Goal: Complete application form

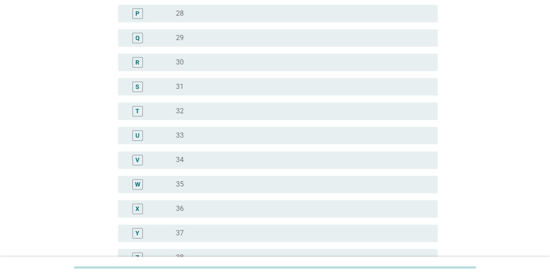
scroll to position [479, 0]
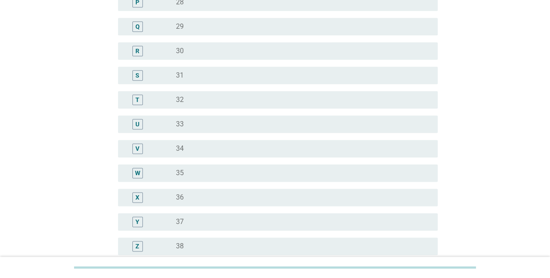
click at [180, 200] on label "36" at bounding box center [180, 197] width 8 height 9
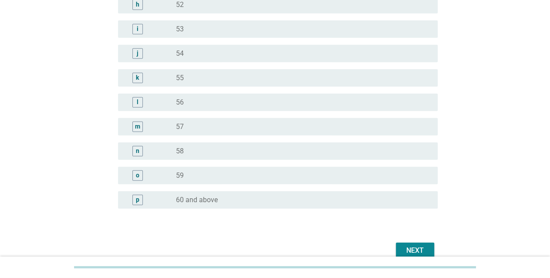
scroll to position [1104, 0]
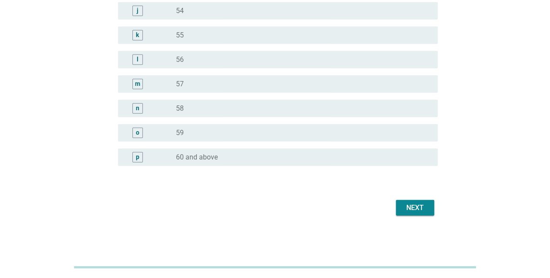
click at [405, 212] on div "Next" at bounding box center [415, 207] width 24 height 10
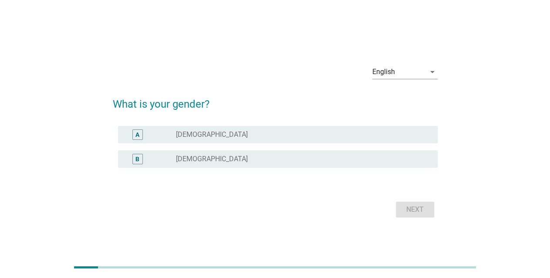
click at [198, 161] on div "radio_button_unchecked [DEMOGRAPHIC_DATA]" at bounding box center [300, 158] width 248 height 9
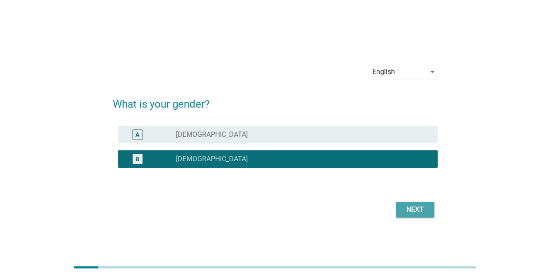
click at [410, 212] on div "Next" at bounding box center [415, 209] width 24 height 10
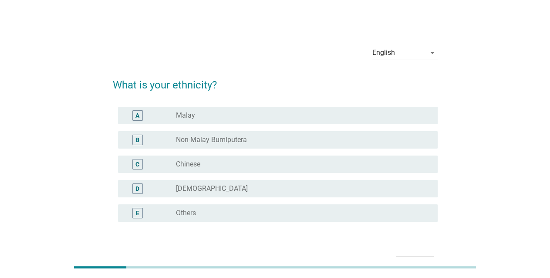
click at [191, 169] on div "C radio_button_unchecked Chinese" at bounding box center [277, 163] width 319 height 17
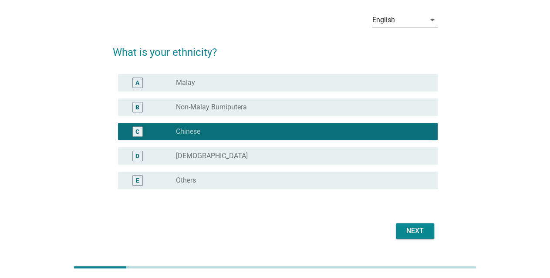
scroll to position [56, 0]
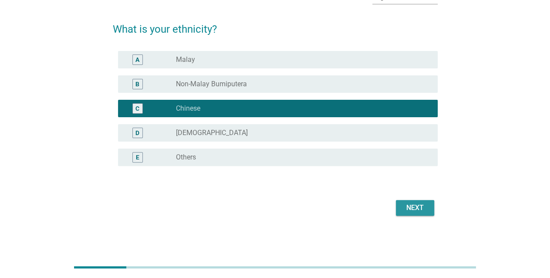
click at [406, 209] on div "Next" at bounding box center [415, 207] width 24 height 10
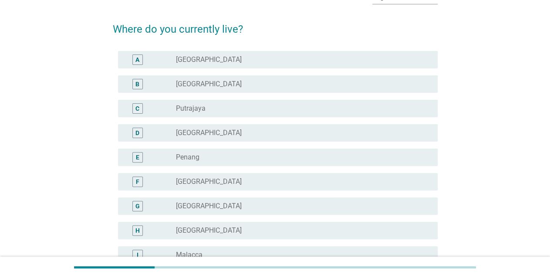
scroll to position [0, 0]
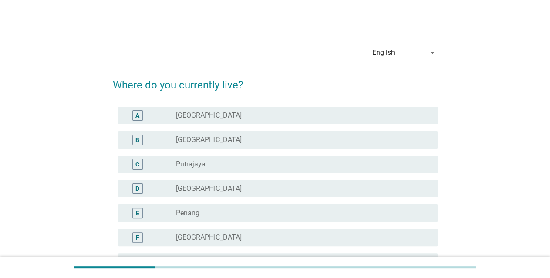
click at [187, 115] on label "[GEOGRAPHIC_DATA]" at bounding box center [209, 115] width 66 height 9
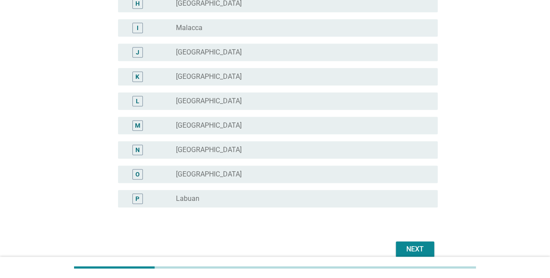
scroll to position [324, 0]
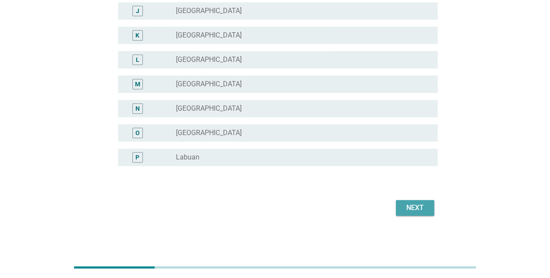
click at [420, 210] on div "Next" at bounding box center [415, 207] width 24 height 10
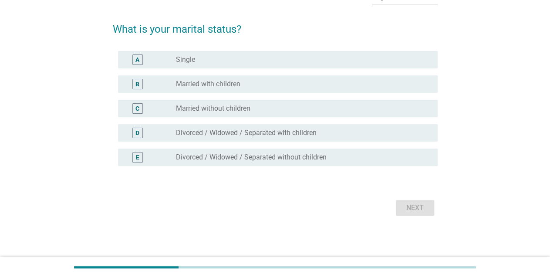
scroll to position [0, 0]
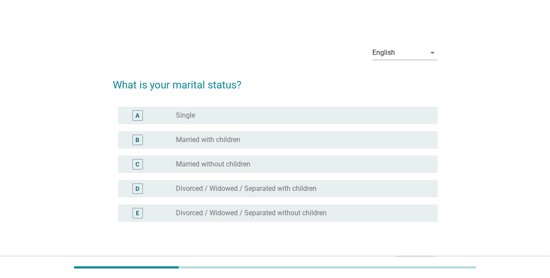
click at [217, 141] on label "Married with children" at bounding box center [208, 139] width 64 height 9
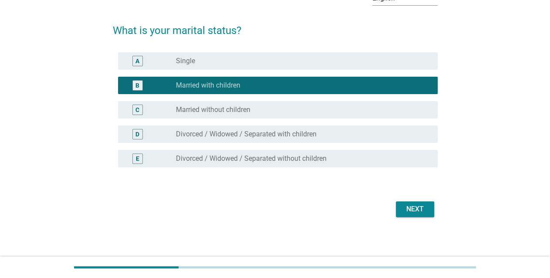
scroll to position [56, 0]
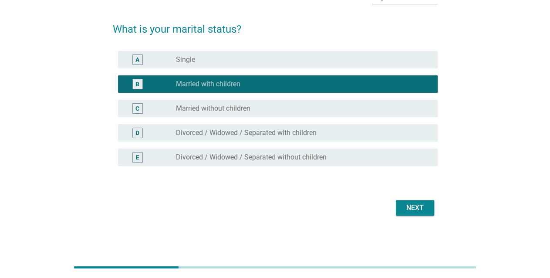
click at [419, 205] on div "Next" at bounding box center [415, 207] width 24 height 10
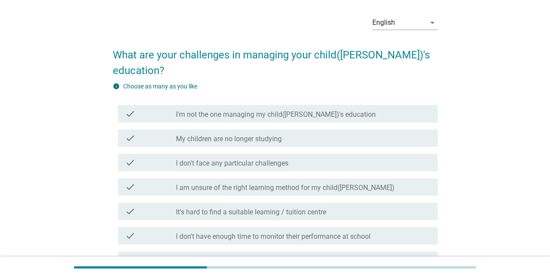
scroll to position [44, 0]
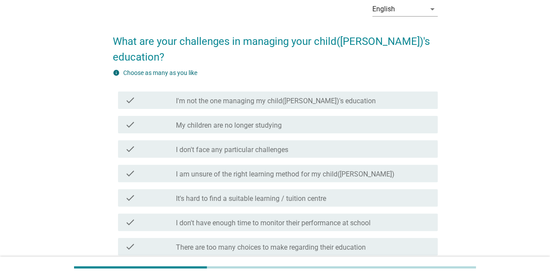
click at [119, 41] on h2 "What are your challenges in managing your child([PERSON_NAME])'s education?" at bounding box center [275, 45] width 325 height 40
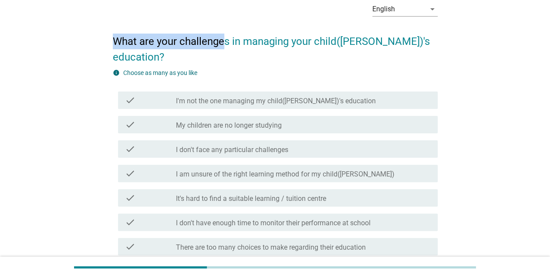
drag, startPoint x: 114, startPoint y: 38, endPoint x: 223, endPoint y: 46, distance: 108.7
click at [223, 46] on h2 "What are your challenges in managing your child([PERSON_NAME])'s education?" at bounding box center [275, 45] width 325 height 40
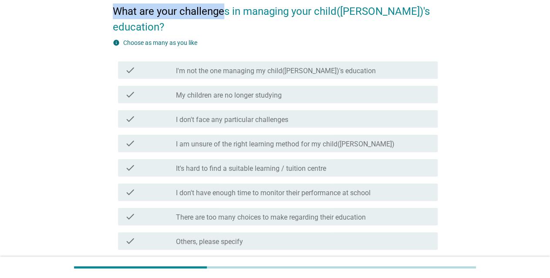
scroll to position [87, 0]
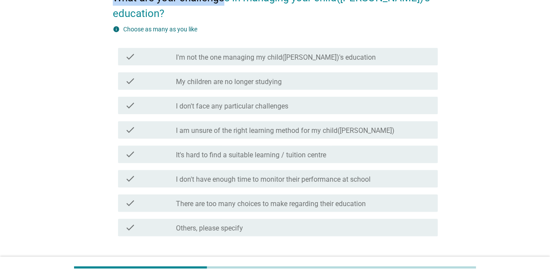
click at [210, 199] on label "There are too many choices to make regarding their education" at bounding box center [271, 203] width 190 height 9
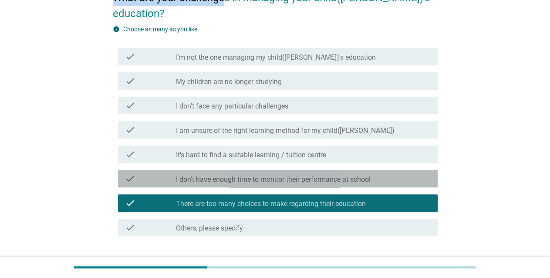
click at [215, 175] on label "I don't have enough time to monitor their performance at school" at bounding box center [273, 179] width 195 height 9
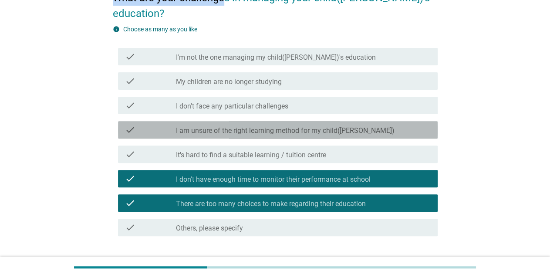
click at [230, 126] on label "I am unsure of the right learning method for my child([PERSON_NAME])" at bounding box center [285, 130] width 218 height 9
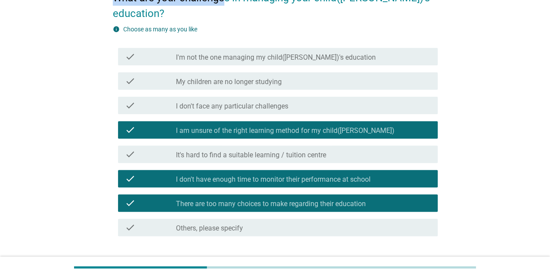
click at [415, 262] on div "Next" at bounding box center [415, 267] width 24 height 10
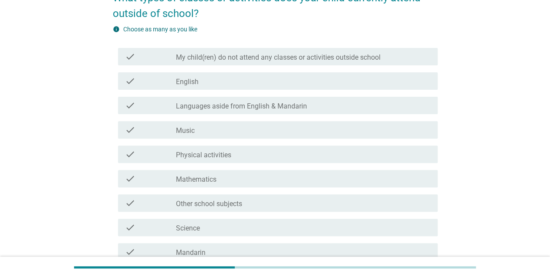
click at [176, 131] on label "Music" at bounding box center [185, 130] width 19 height 9
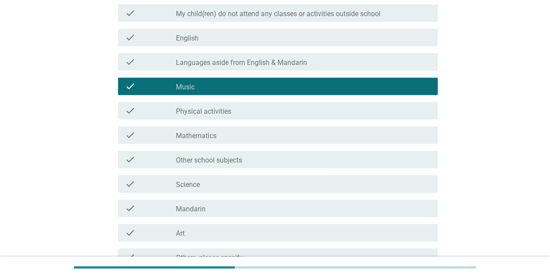
scroll to position [174, 0]
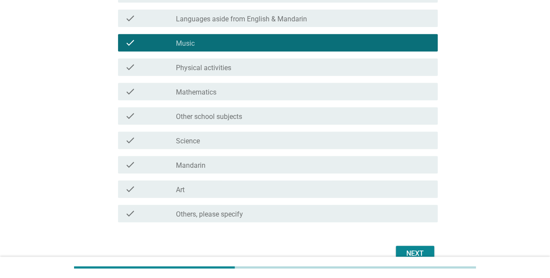
click at [190, 190] on div "check_box_outline_blank Art" at bounding box center [303, 189] width 255 height 10
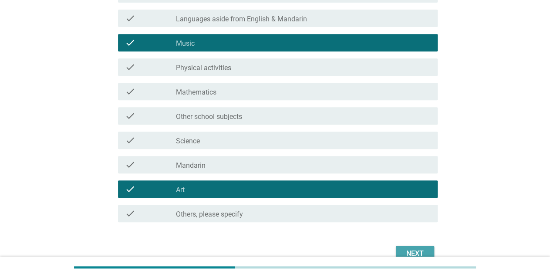
click at [417, 248] on div "Next" at bounding box center [415, 253] width 24 height 10
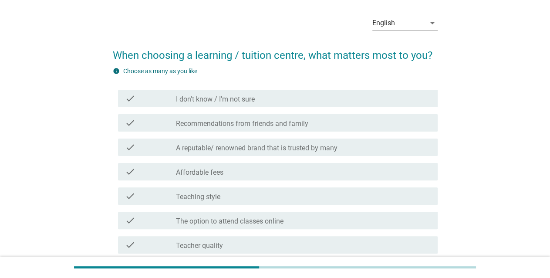
scroll to position [44, 0]
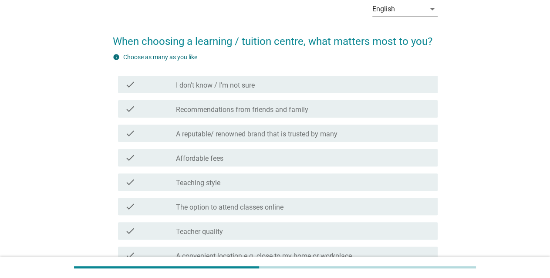
click at [218, 157] on label "Affordable fees" at bounding box center [199, 158] width 47 height 9
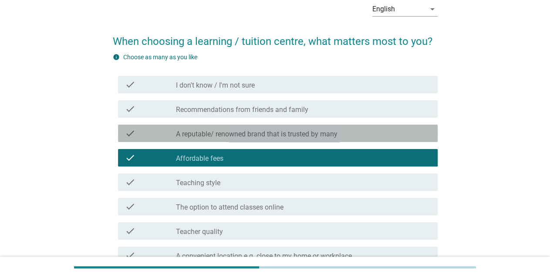
click at [217, 133] on label "A reputable/ renowned brand that is trusted by many" at bounding box center [256, 134] width 161 height 9
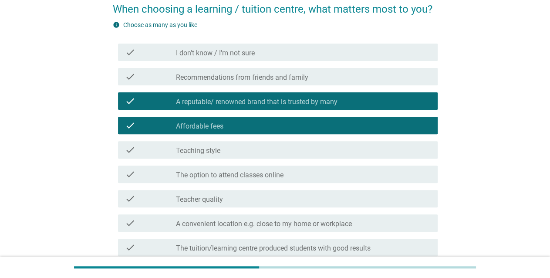
scroll to position [131, 0]
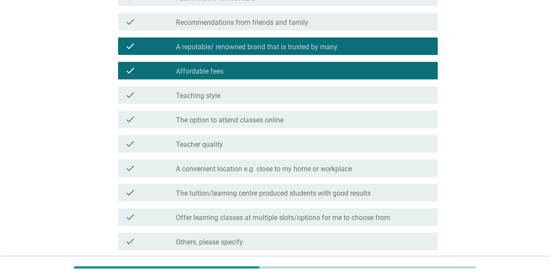
click at [215, 170] on label "A convenient location e.g. close to my home or workplace" at bounding box center [264, 169] width 176 height 9
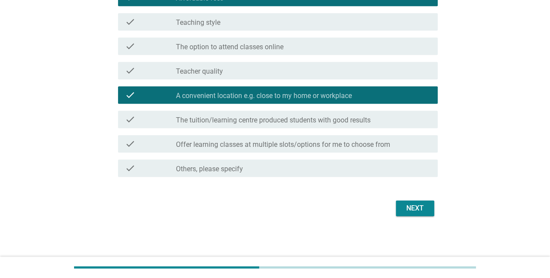
scroll to position [204, 0]
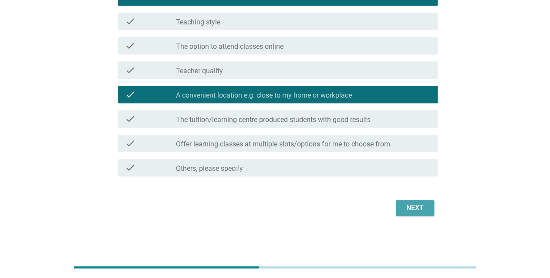
click at [423, 205] on div "Next" at bounding box center [415, 207] width 24 height 10
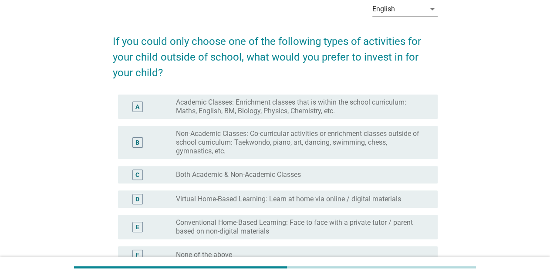
scroll to position [87, 0]
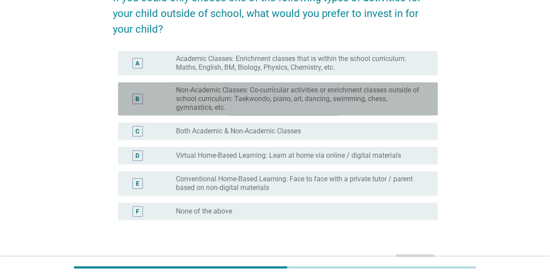
click at [245, 96] on label "Non-Academic Classes: Co-curricular activities or enrichment classes outside of…" at bounding box center [300, 99] width 248 height 26
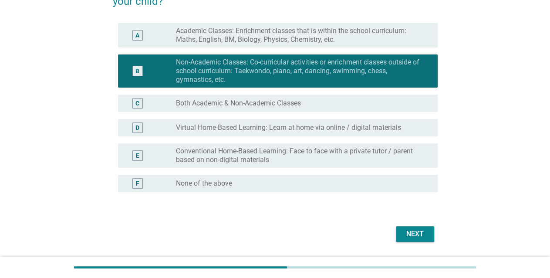
scroll to position [141, 0]
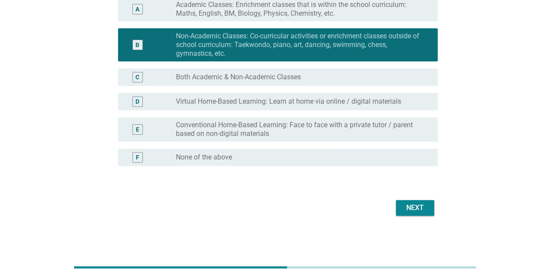
click at [411, 202] on div "Next" at bounding box center [415, 207] width 24 height 10
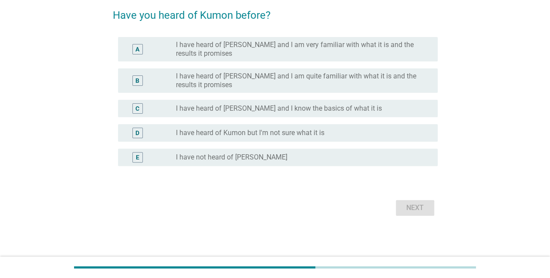
scroll to position [0, 0]
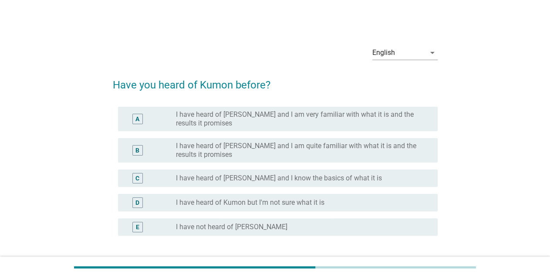
click at [302, 205] on label "I have heard of Kumon but I'm not sure what it is" at bounding box center [250, 202] width 148 height 9
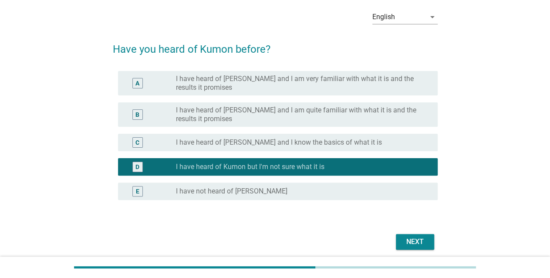
scroll to position [70, 0]
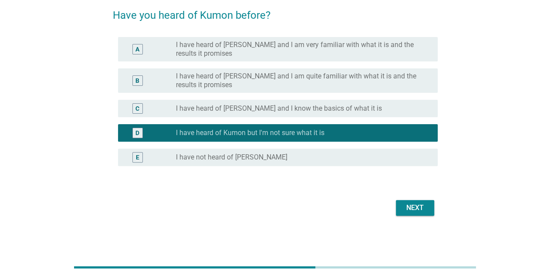
click at [423, 212] on div "Next" at bounding box center [415, 207] width 24 height 10
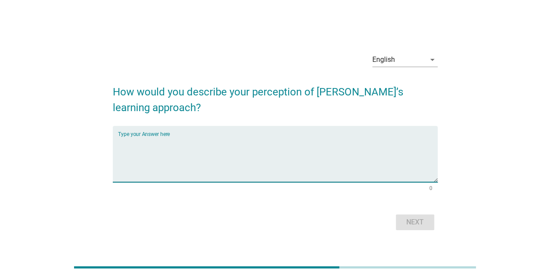
click at [174, 137] on textarea "Type your Answer here" at bounding box center [277, 159] width 319 height 46
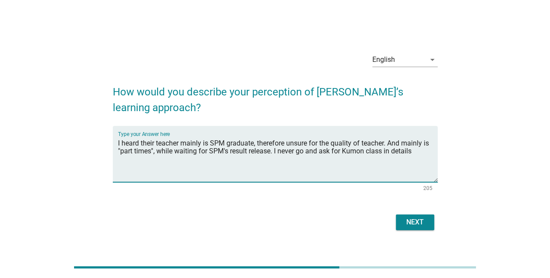
type textarea "I heard their teacher mainly is SPM graduate, therefore unsure for the quality …"
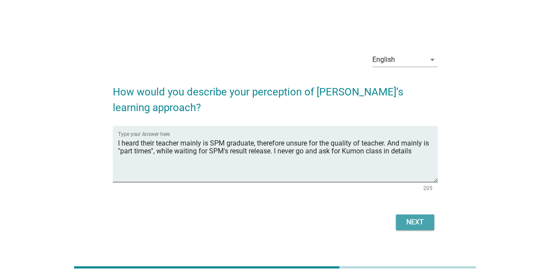
click at [421, 221] on div "Next" at bounding box center [415, 222] width 24 height 10
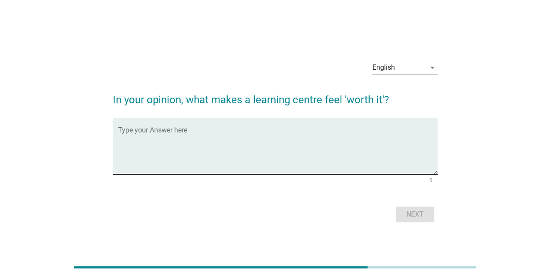
click at [204, 135] on textarea "Type your Answer here" at bounding box center [277, 151] width 319 height 46
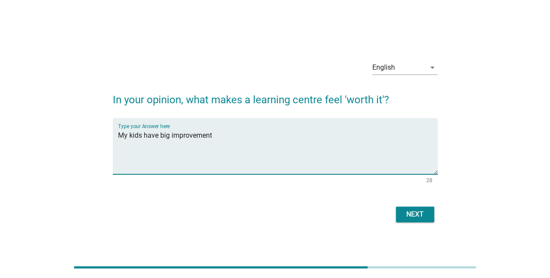
type textarea "My kids have big improvement"
click at [407, 212] on div "Next" at bounding box center [415, 214] width 24 height 10
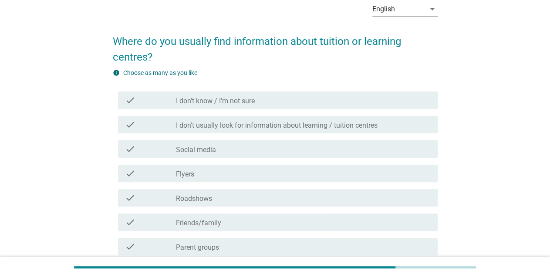
scroll to position [87, 0]
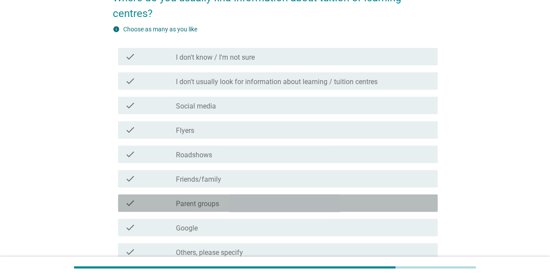
click at [217, 205] on label "Parent groups" at bounding box center [197, 203] width 43 height 9
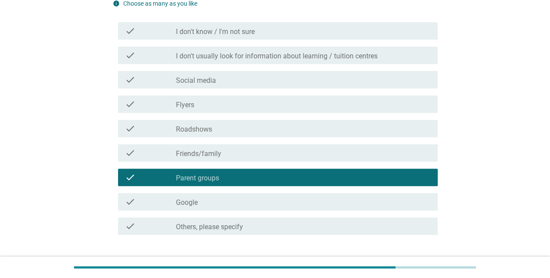
scroll to position [171, 0]
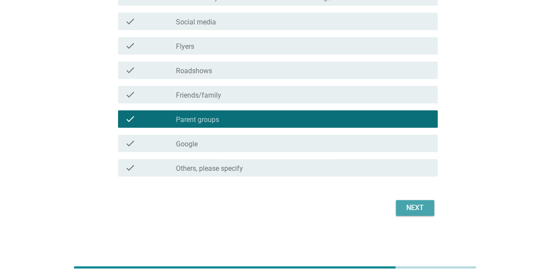
click at [411, 203] on div "Next" at bounding box center [415, 207] width 24 height 10
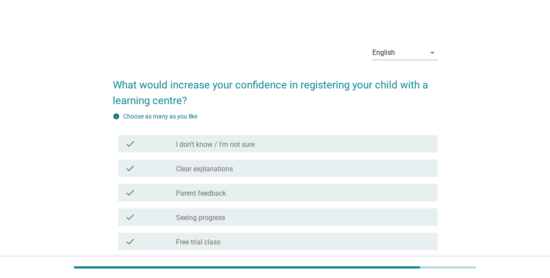
scroll to position [44, 0]
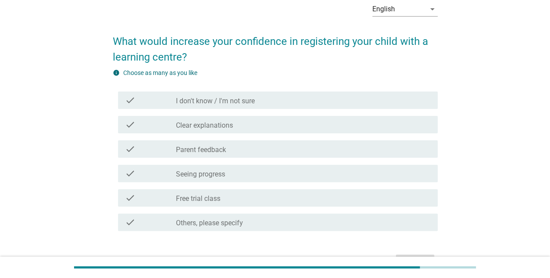
click at [218, 174] on label "Seeing progress" at bounding box center [200, 174] width 49 height 9
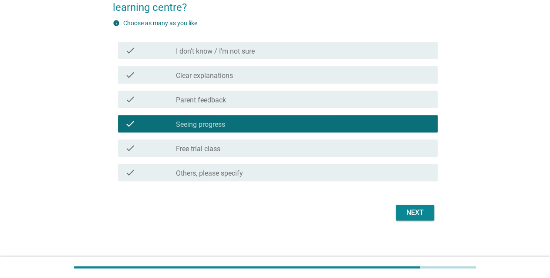
scroll to position [98, 0]
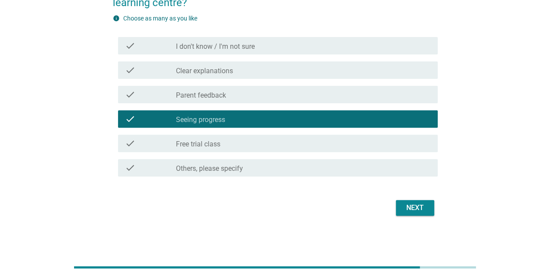
click at [213, 141] on label "Free trial class" at bounding box center [198, 144] width 44 height 9
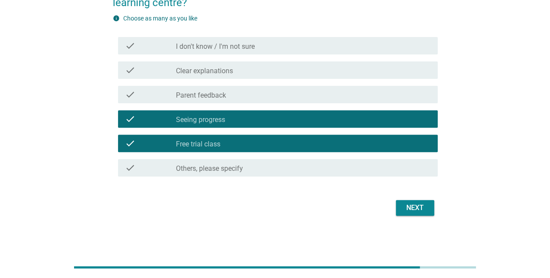
click at [420, 208] on div "Next" at bounding box center [415, 207] width 24 height 10
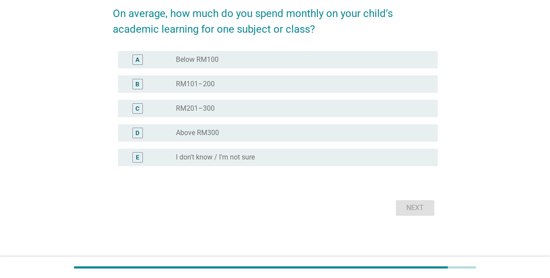
scroll to position [0, 0]
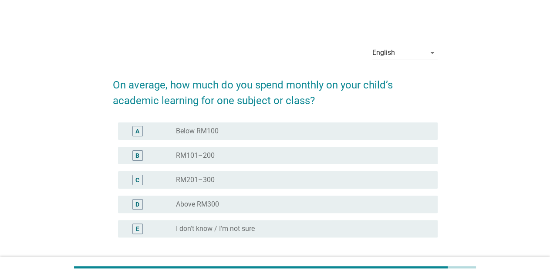
click at [228, 180] on div "radio_button_unchecked RM201–300" at bounding box center [300, 179] width 248 height 9
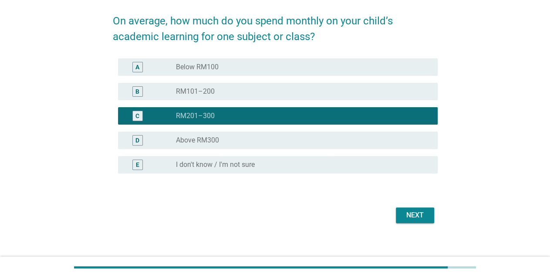
scroll to position [71, 0]
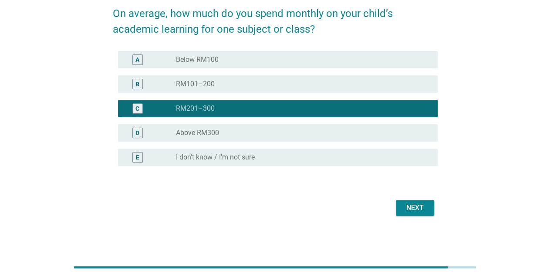
click at [423, 212] on div "Next" at bounding box center [415, 207] width 24 height 10
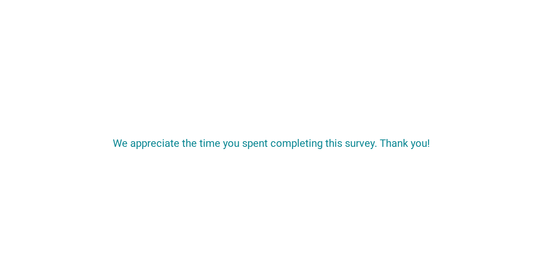
scroll to position [0, 0]
